Goal: Task Accomplishment & Management: Use online tool/utility

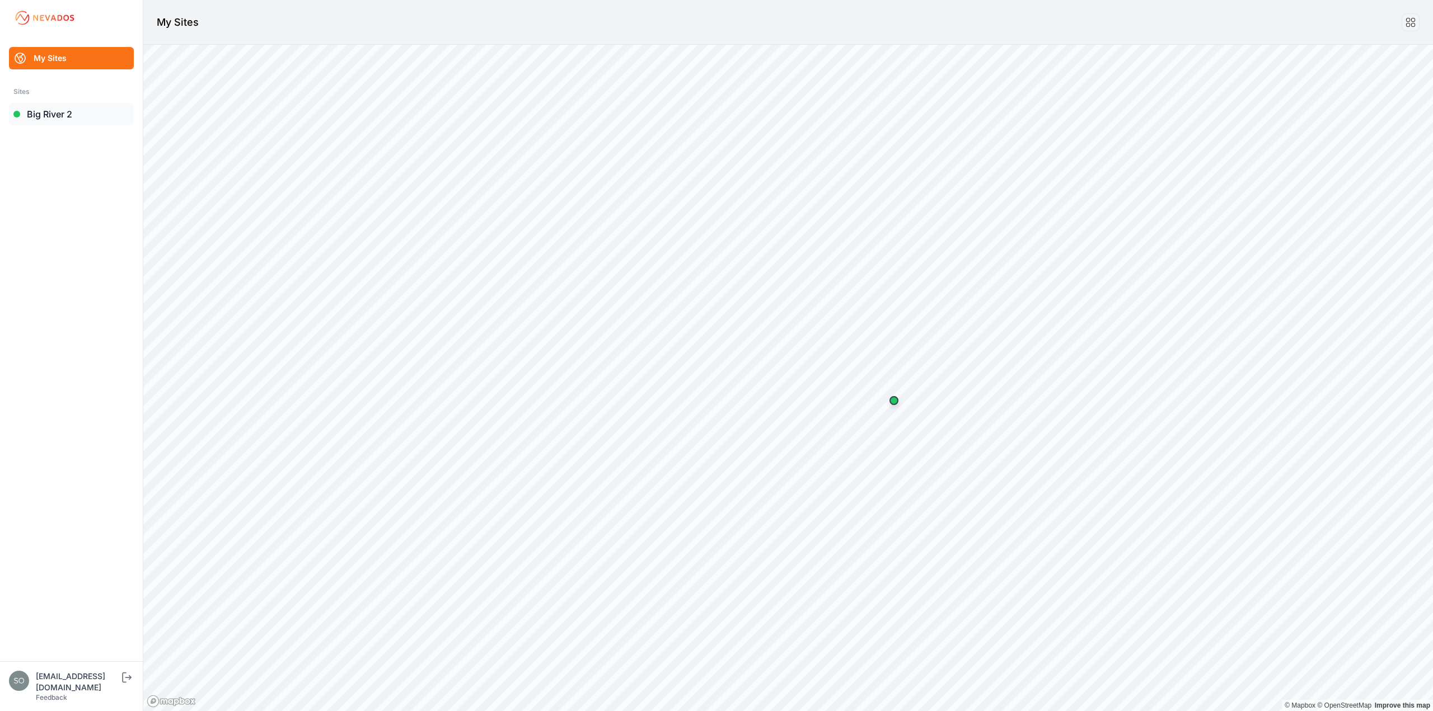
click at [49, 115] on link "Big River 2" at bounding box center [71, 114] width 125 height 22
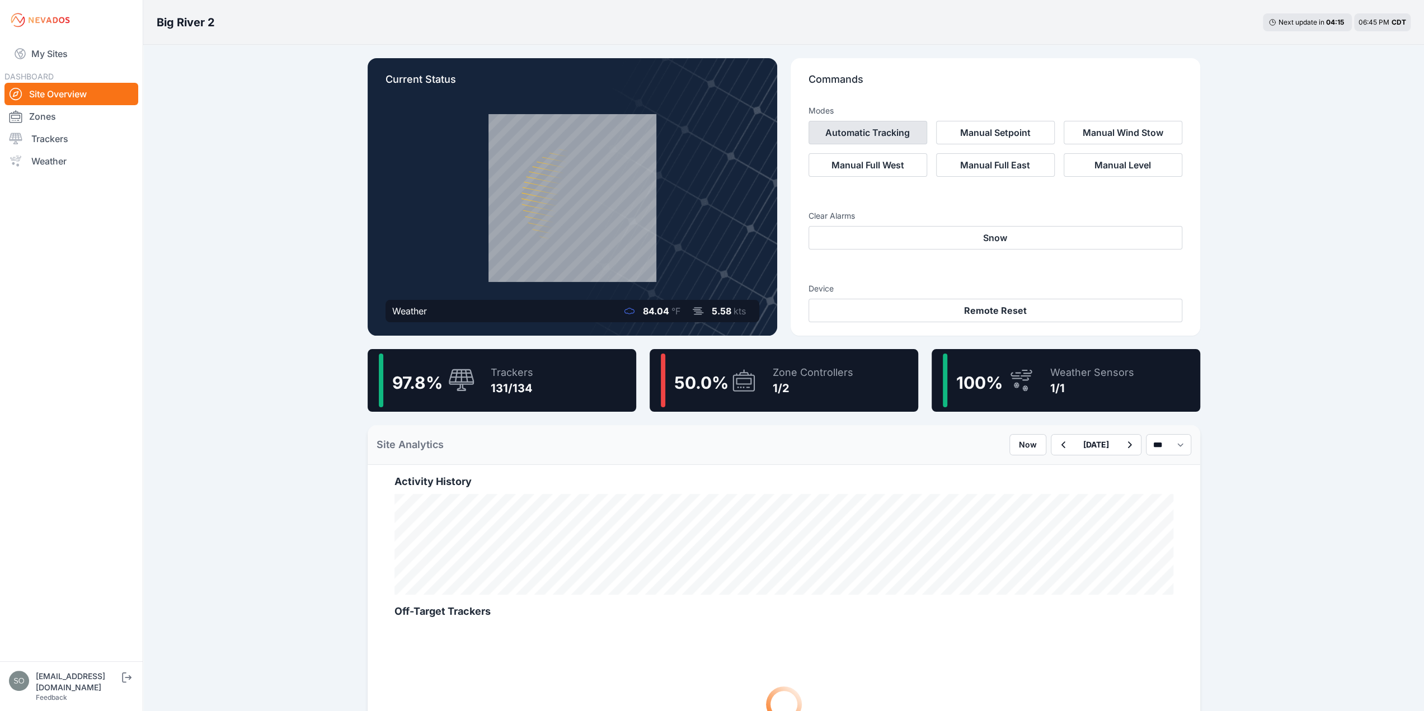
click at [868, 128] on button "Automatic Tracking" at bounding box center [868, 133] width 119 height 24
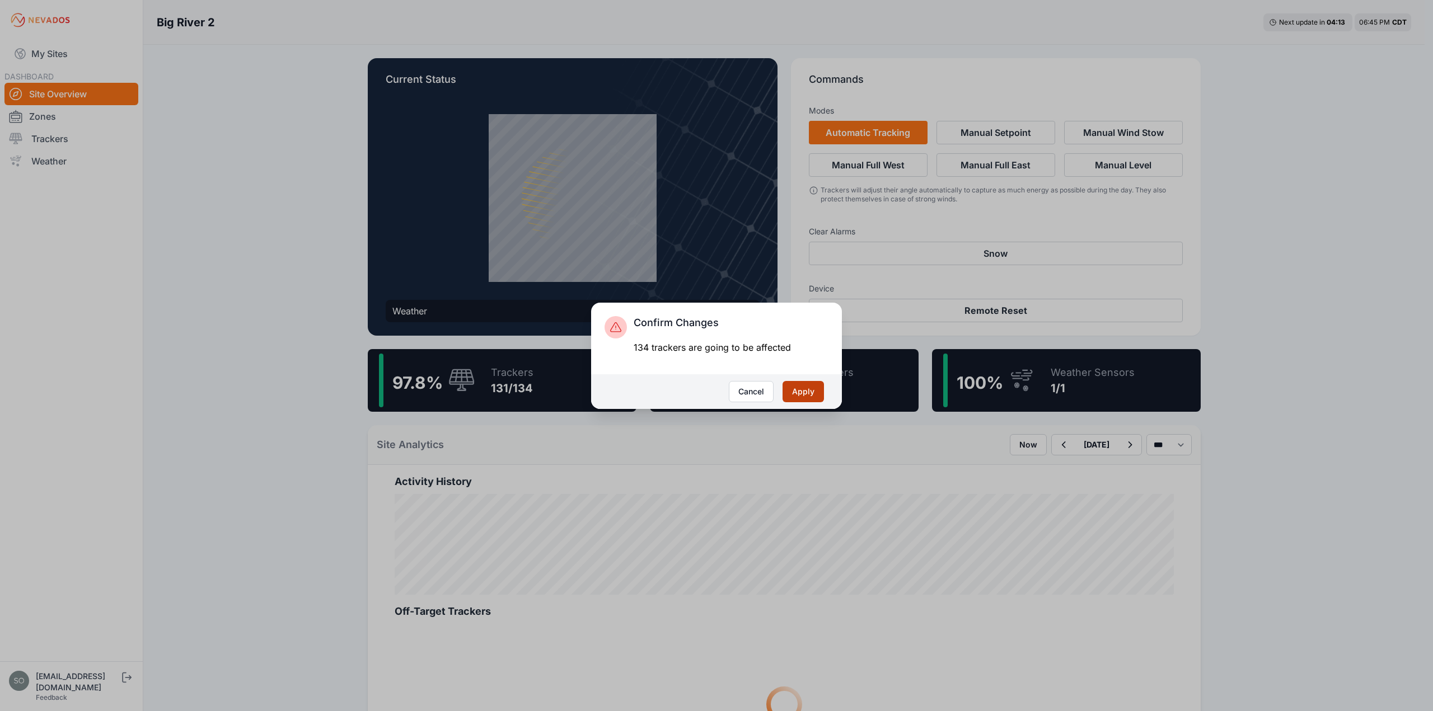
click at [799, 392] on button "Apply" at bounding box center [802, 391] width 41 height 21
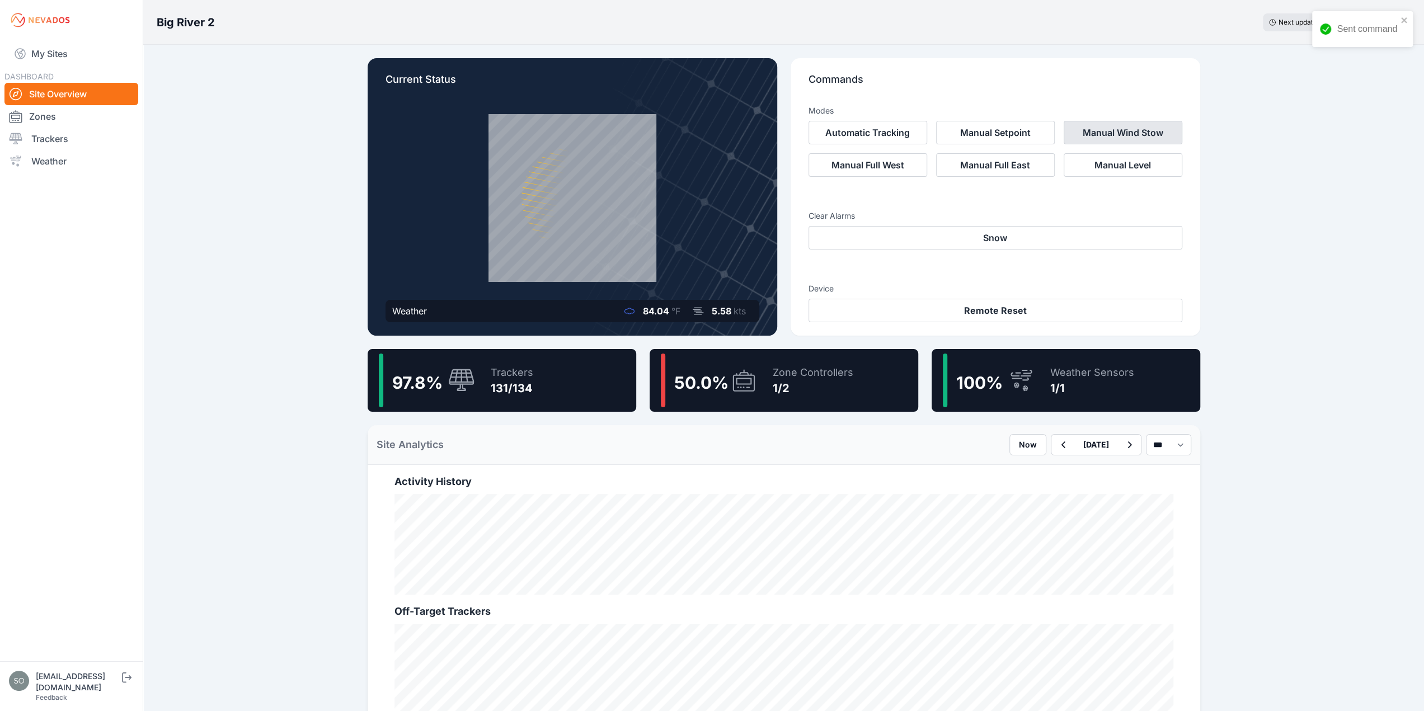
click at [1160, 130] on button "Manual Wind Stow" at bounding box center [1123, 133] width 119 height 24
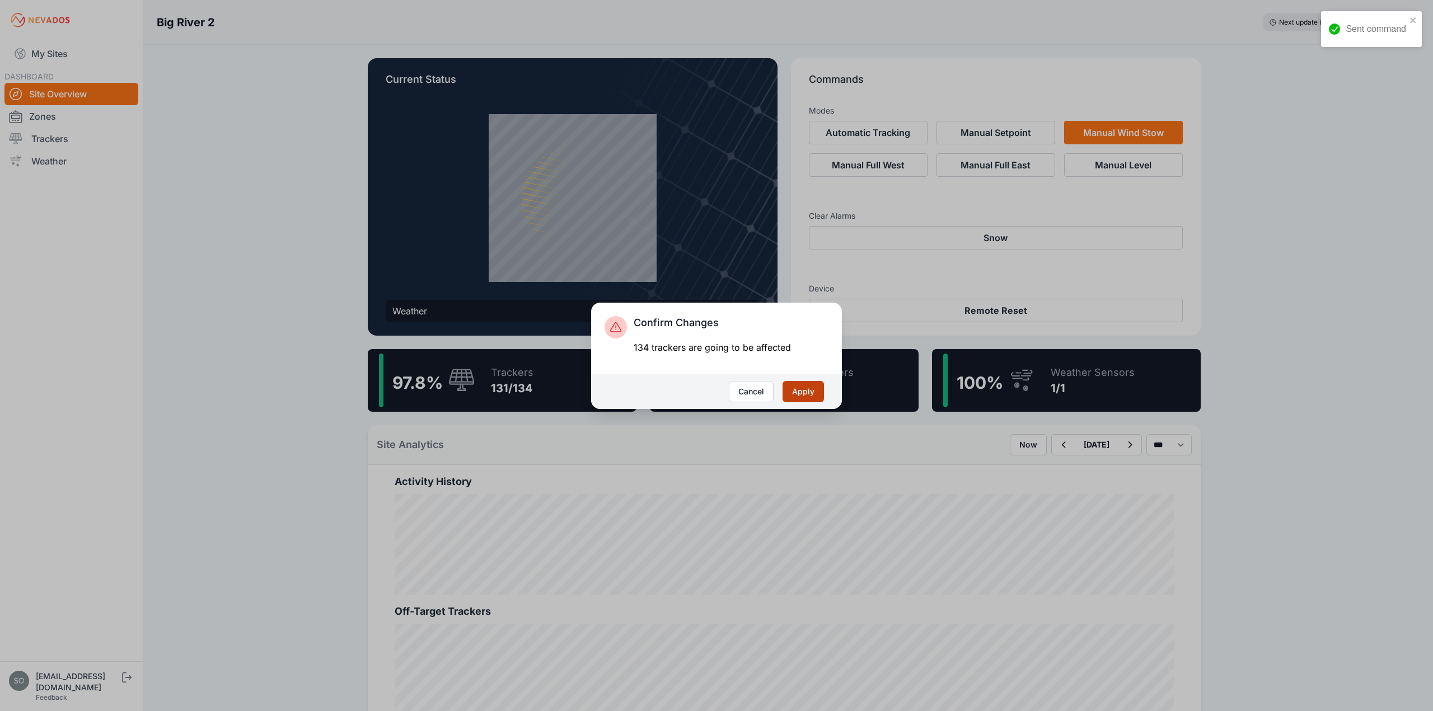
click at [808, 390] on button "Apply" at bounding box center [802, 391] width 41 height 21
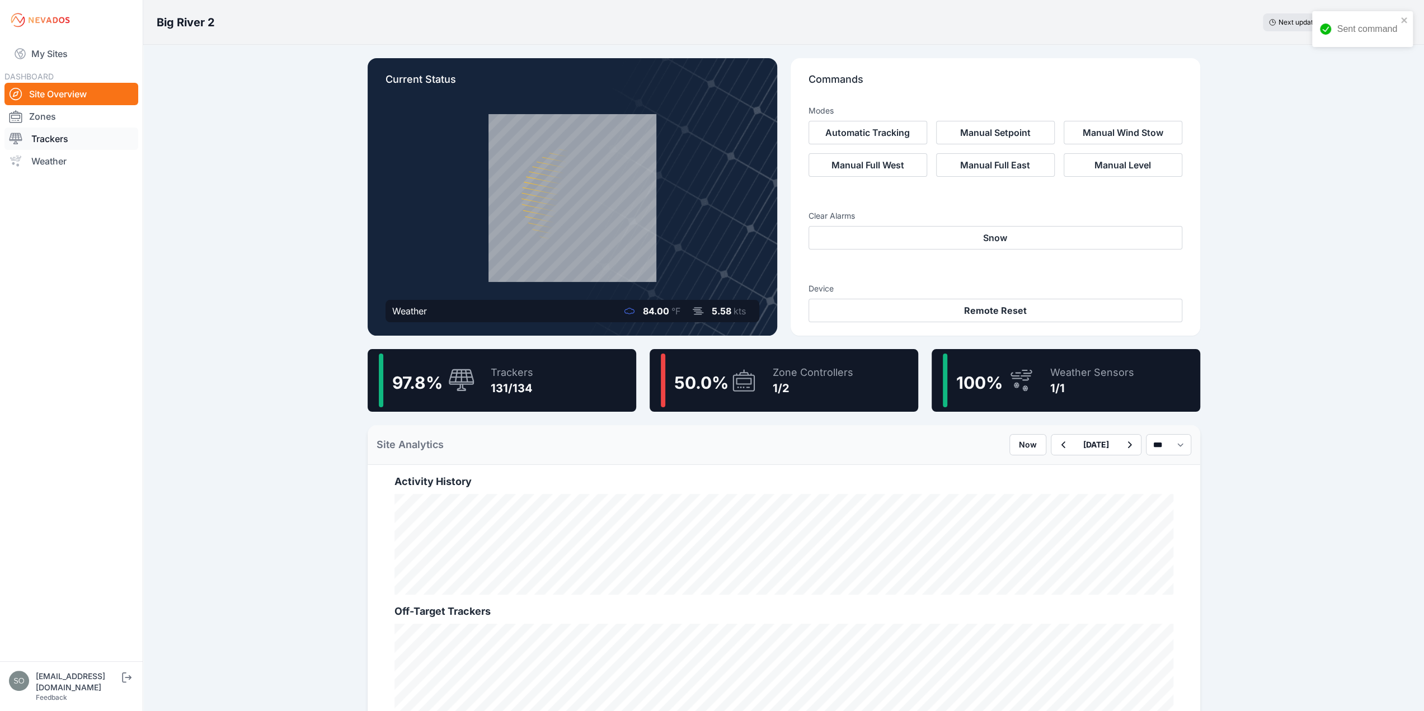
click at [62, 139] on link "Trackers" at bounding box center [71, 139] width 134 height 22
